Goal: Information Seeking & Learning: Learn about a topic

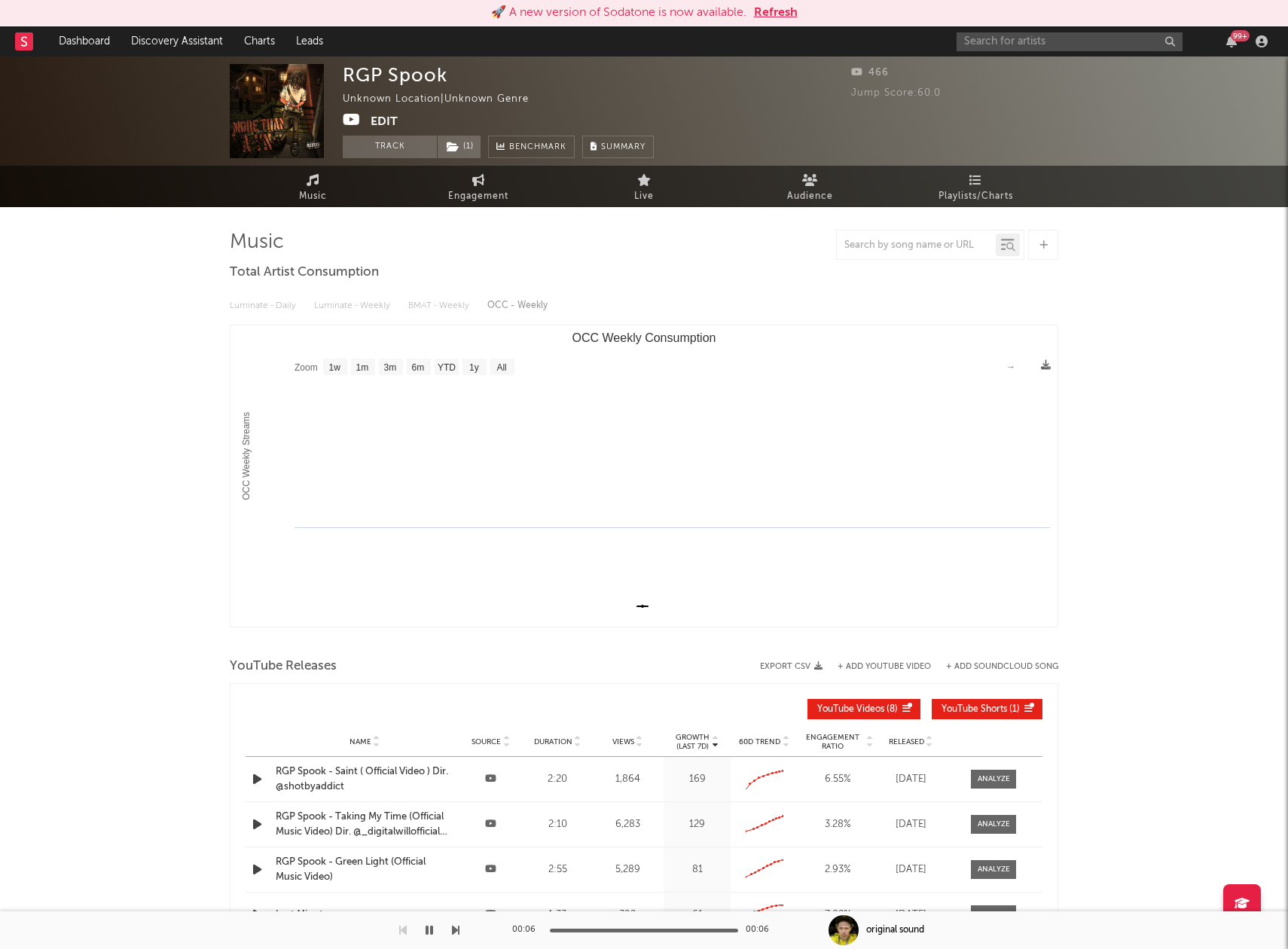
select select "1w"
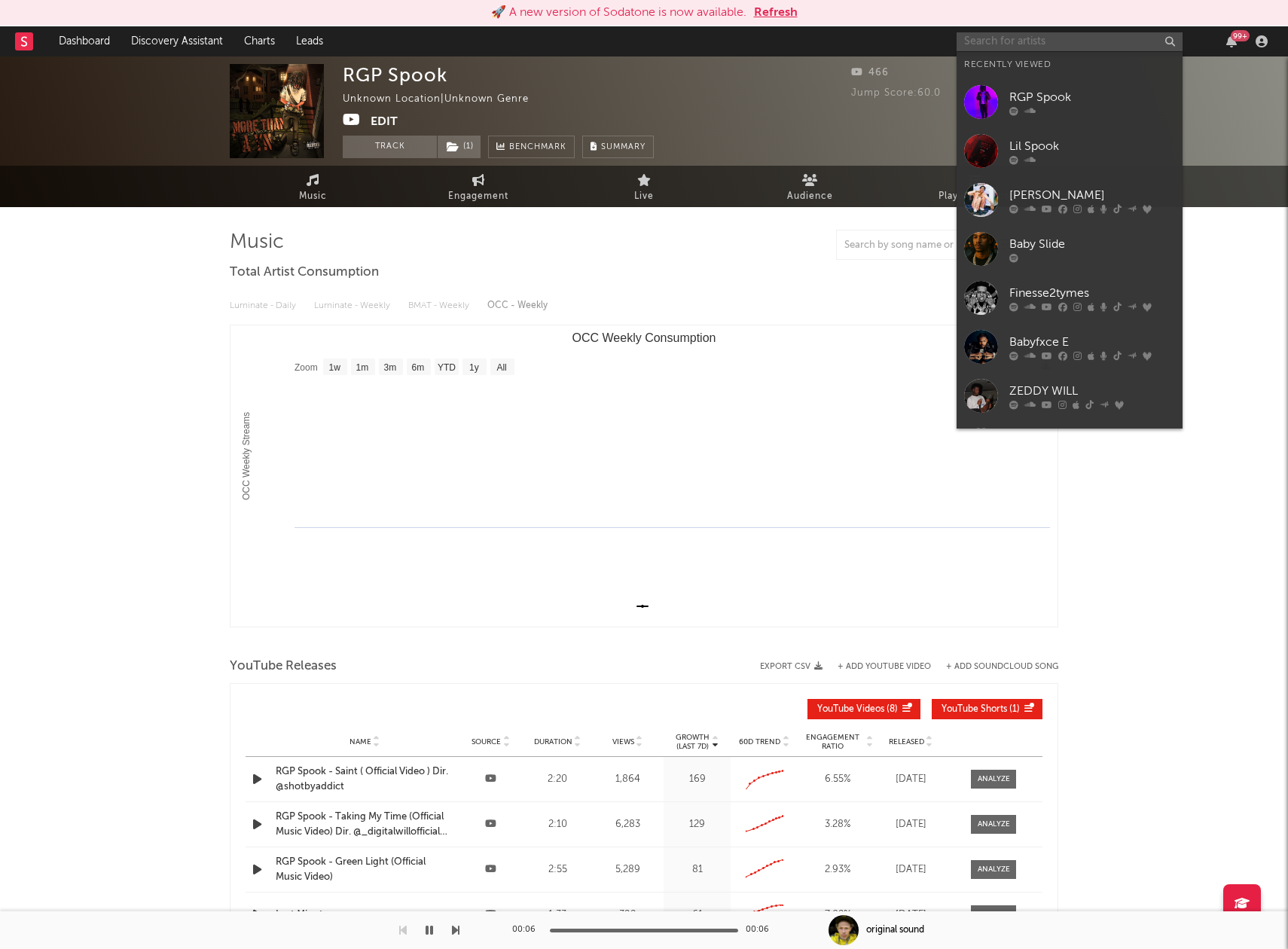
click at [1058, 40] on input "text" at bounding box center [1069, 41] width 226 height 19
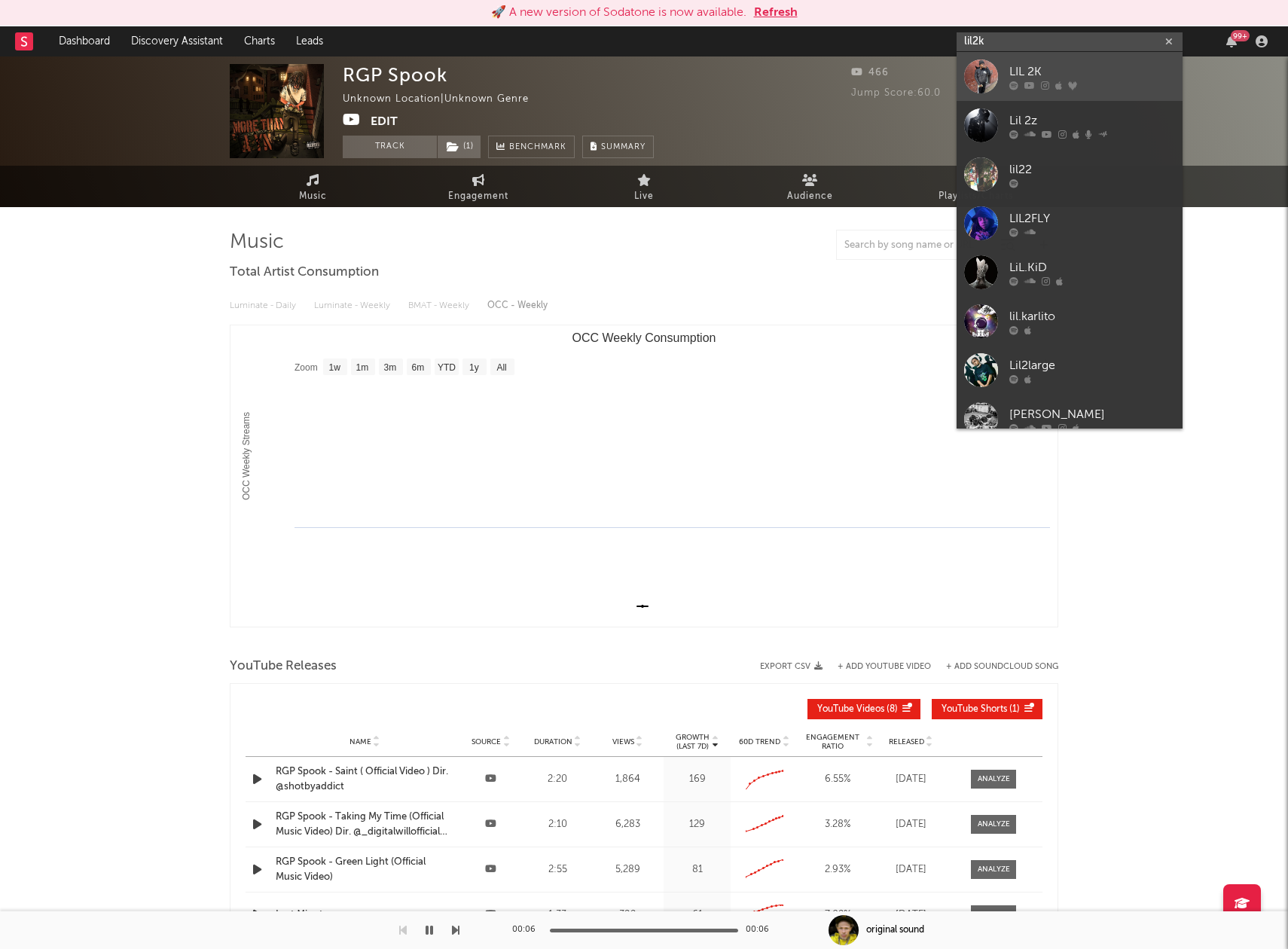
type input "lil2k"
click at [1079, 76] on div "LIL 2K" at bounding box center [1092, 72] width 165 height 18
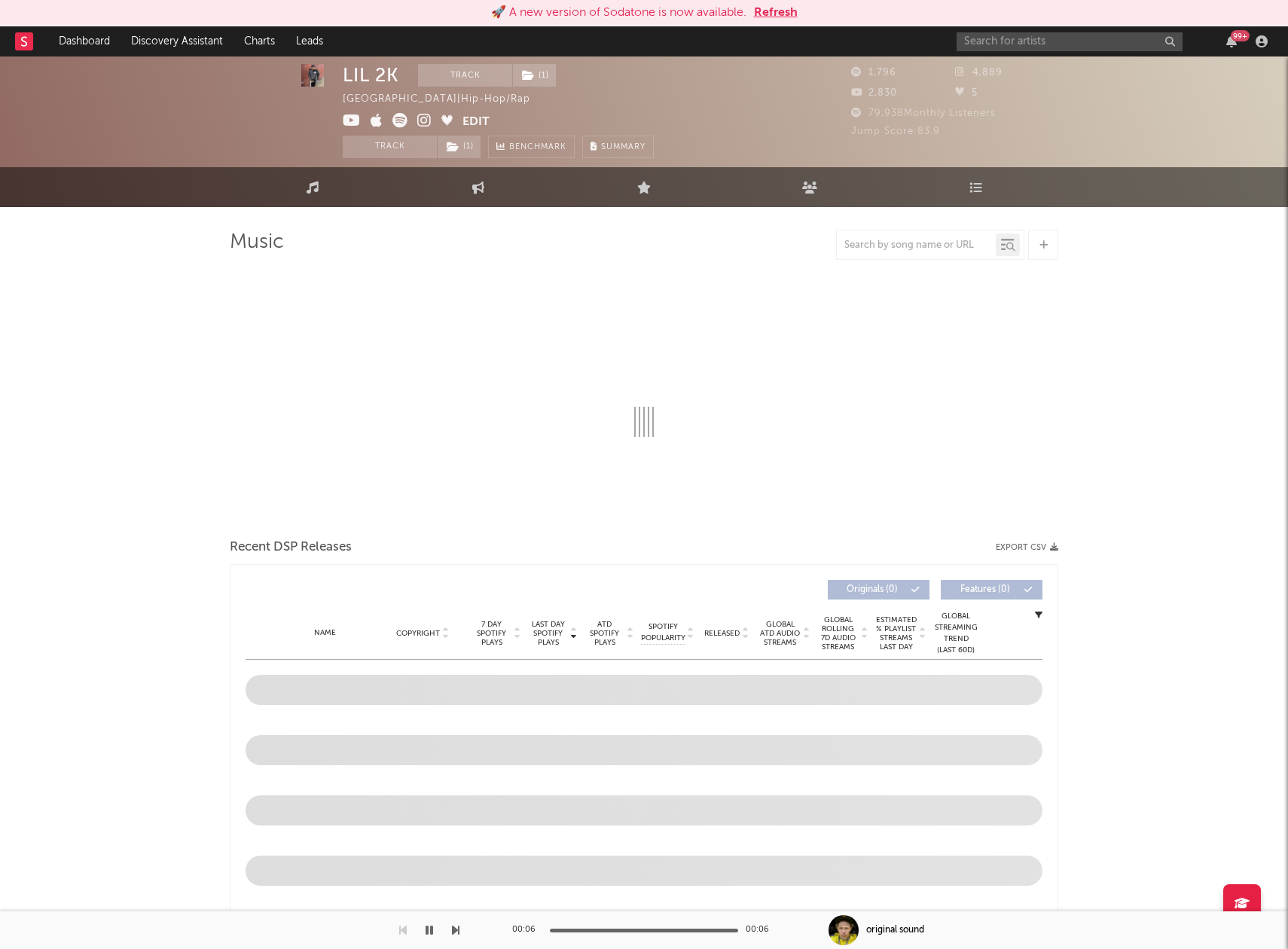
select select "6m"
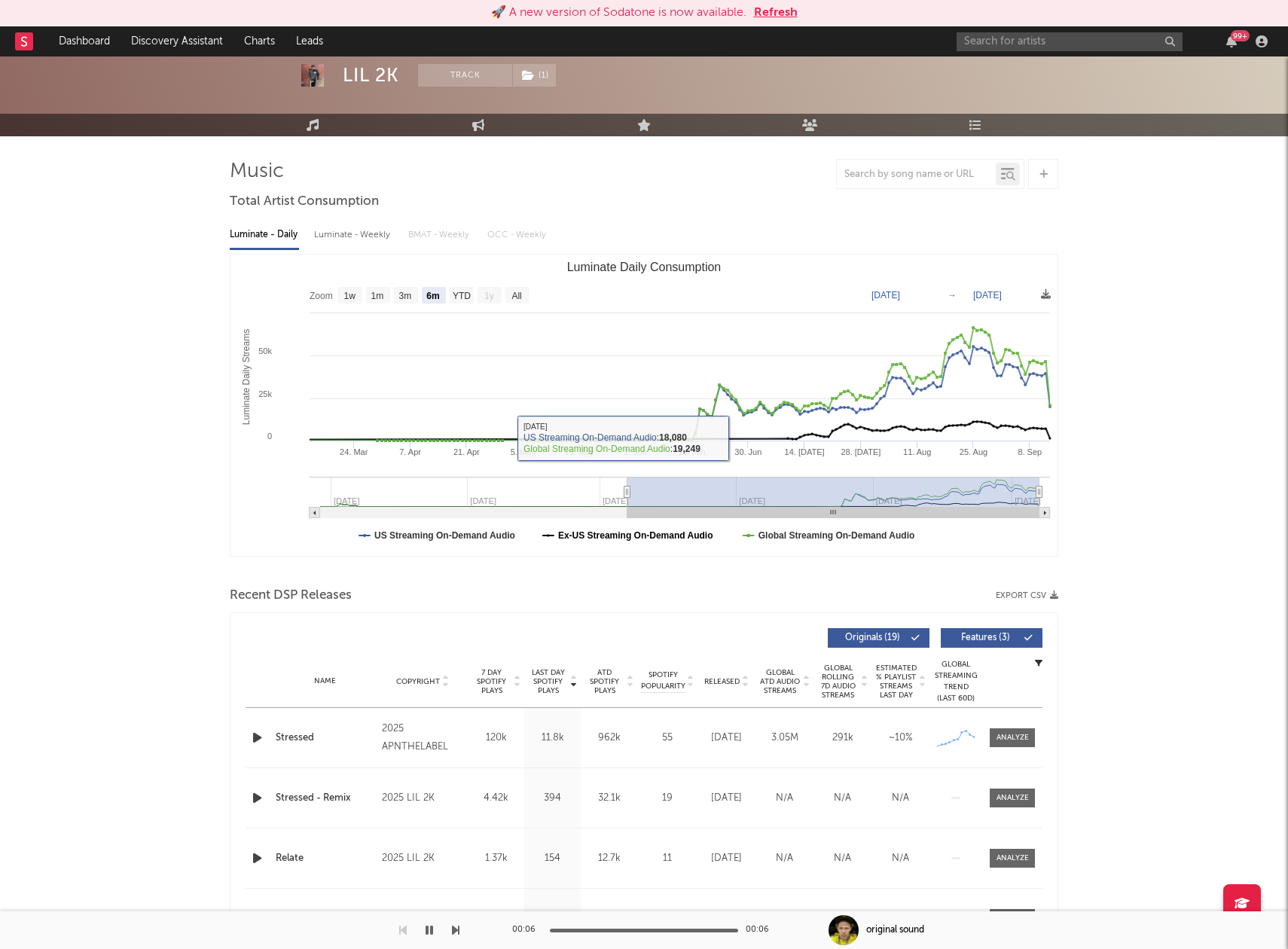
scroll to position [98, 0]
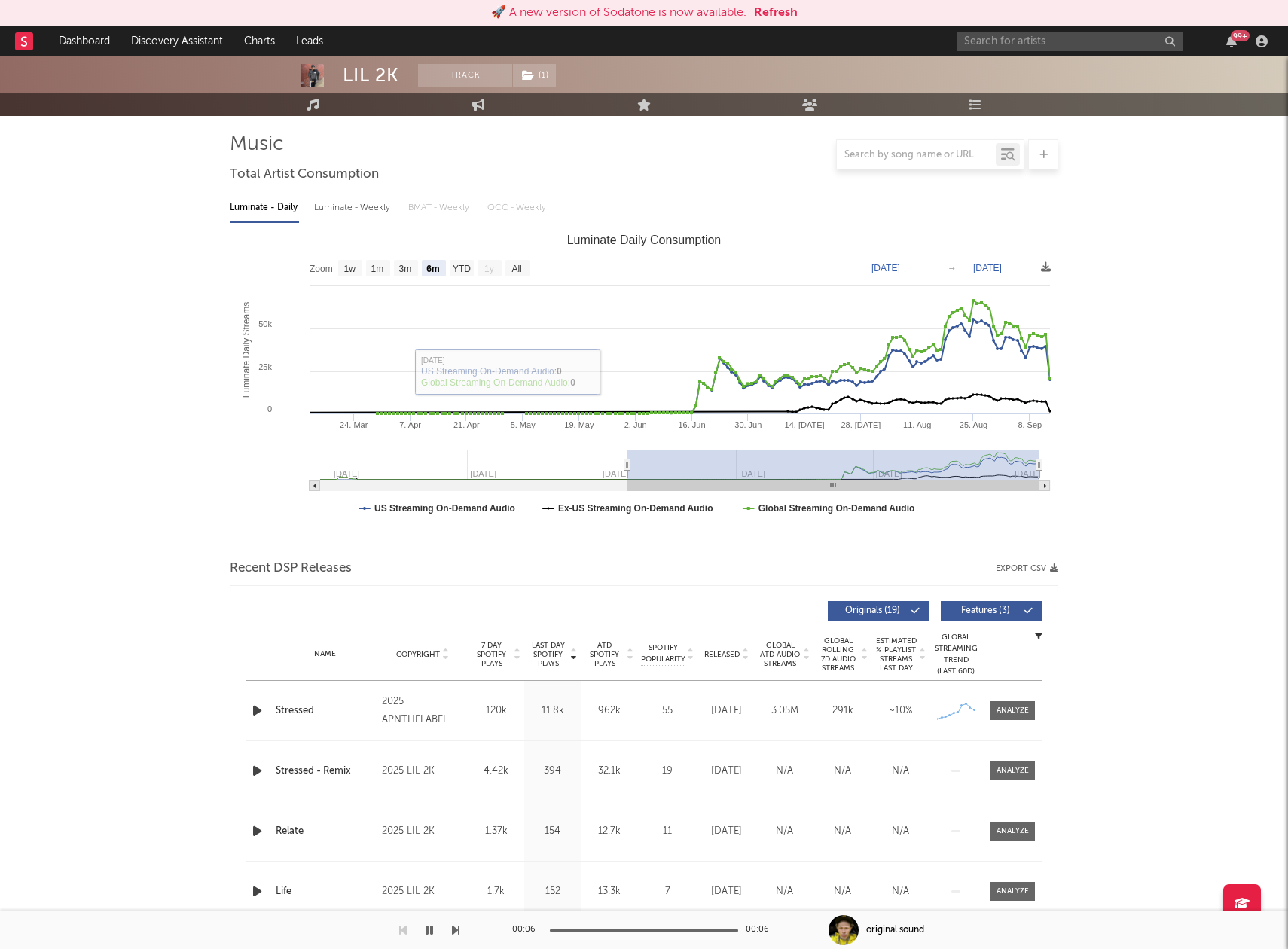
click at [259, 704] on icon "button" at bounding box center [257, 710] width 16 height 19
click at [257, 707] on icon "button" at bounding box center [256, 710] width 14 height 19
